Goal: Complete application form

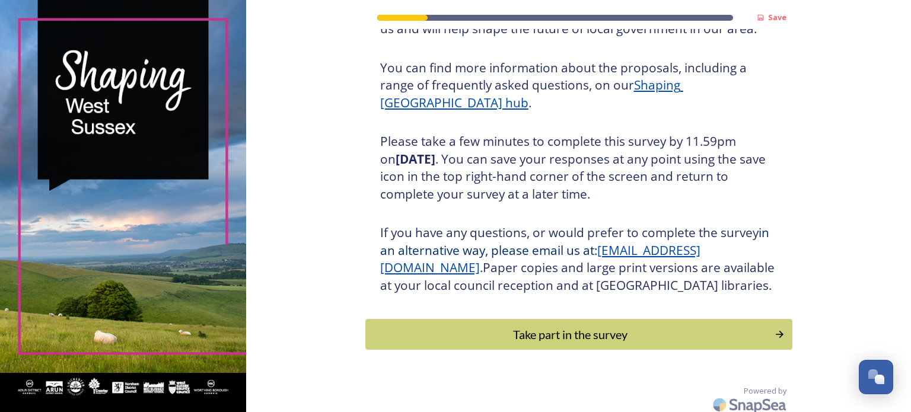
scroll to position [157, 0]
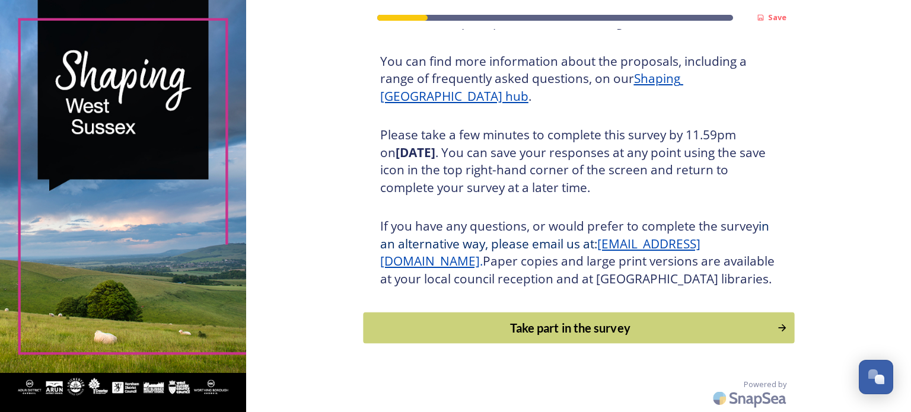
click at [777, 327] on icon "Continue" at bounding box center [781, 328] width 11 height 12
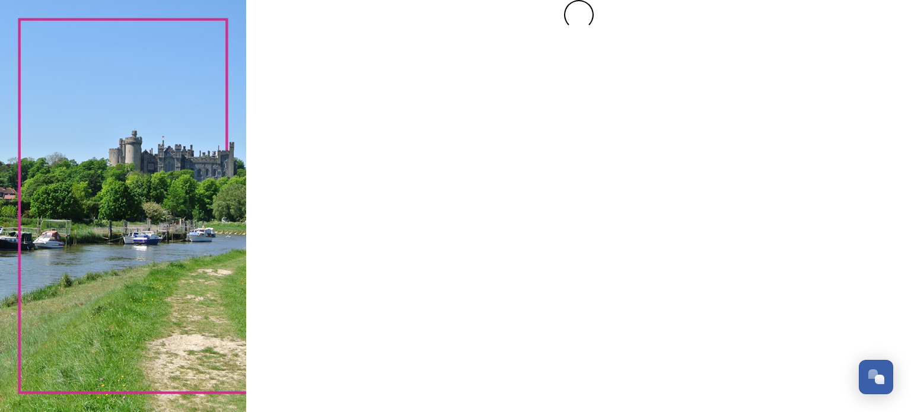
scroll to position [0, 0]
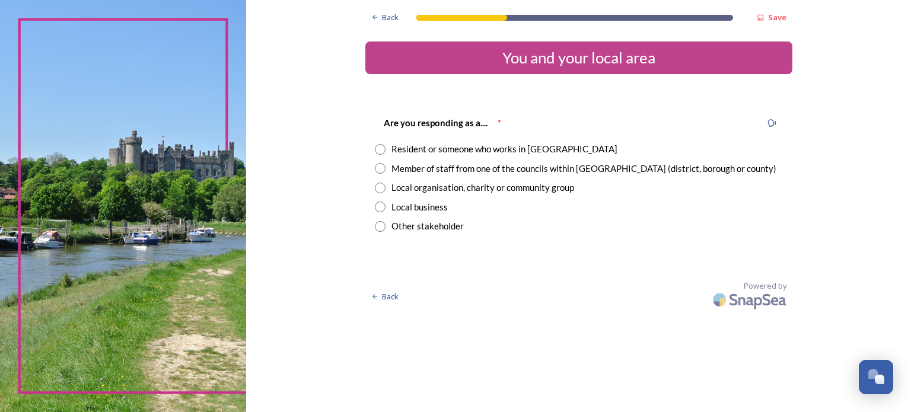
click at [382, 148] on input "radio" at bounding box center [380, 149] width 11 height 11
radio input "true"
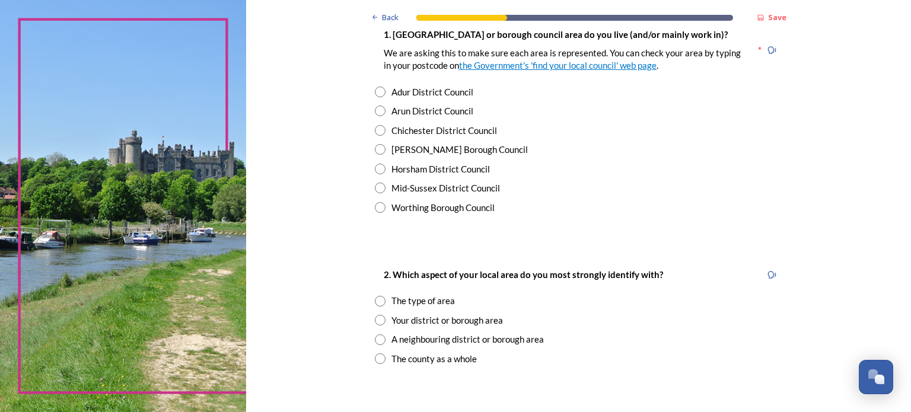
scroll to position [261, 0]
click at [377, 148] on input "radio" at bounding box center [380, 147] width 11 height 11
radio input "true"
click at [375, 298] on input "radio" at bounding box center [380, 299] width 11 height 11
radio input "true"
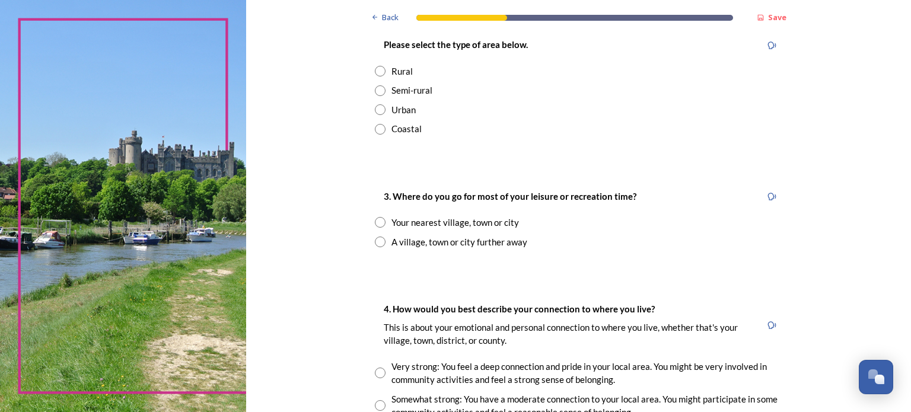
scroll to position [617, 0]
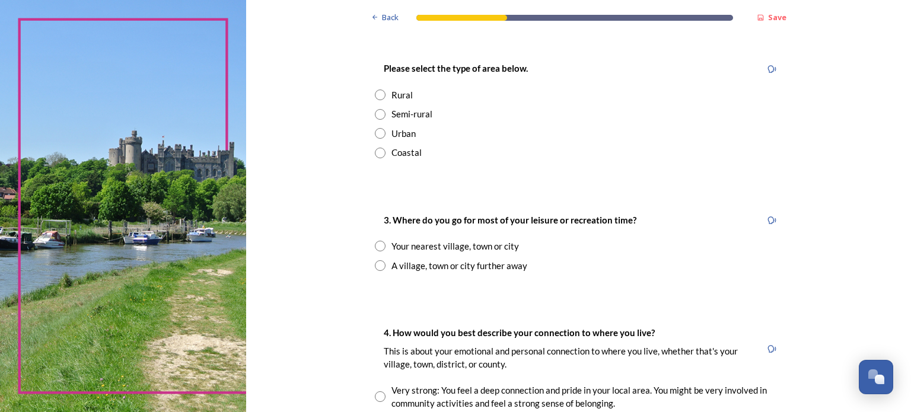
click at [375, 132] on input "radio" at bounding box center [380, 133] width 11 height 11
radio input "true"
click at [375, 246] on input "radio" at bounding box center [380, 246] width 11 height 11
radio input "true"
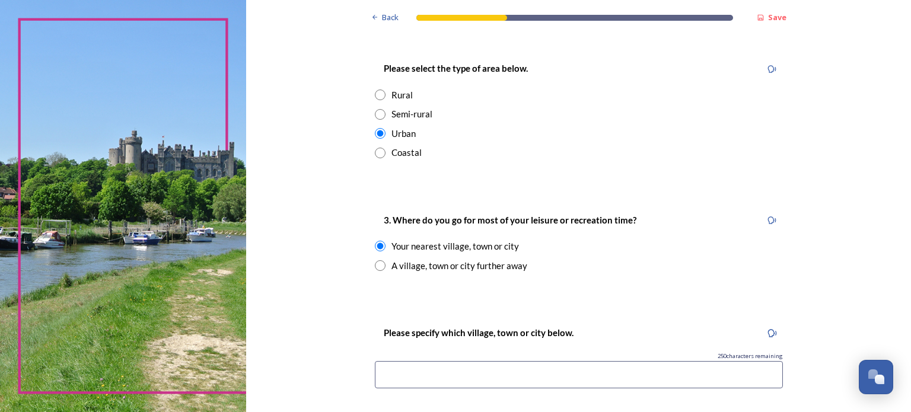
click at [377, 369] on input at bounding box center [579, 374] width 408 height 27
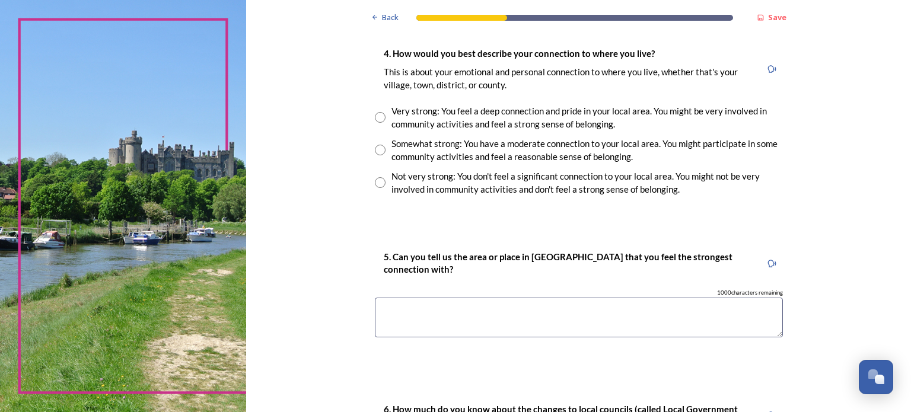
scroll to position [996, 0]
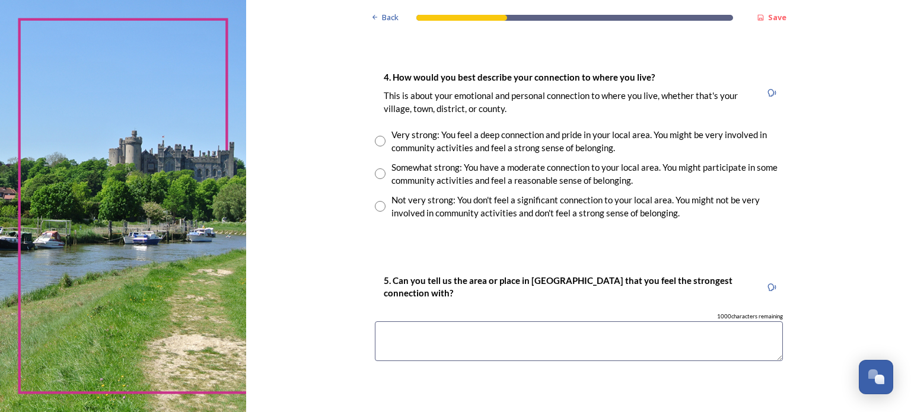
type input "[PERSON_NAME]"
